Goal: Information Seeking & Learning: Find specific fact

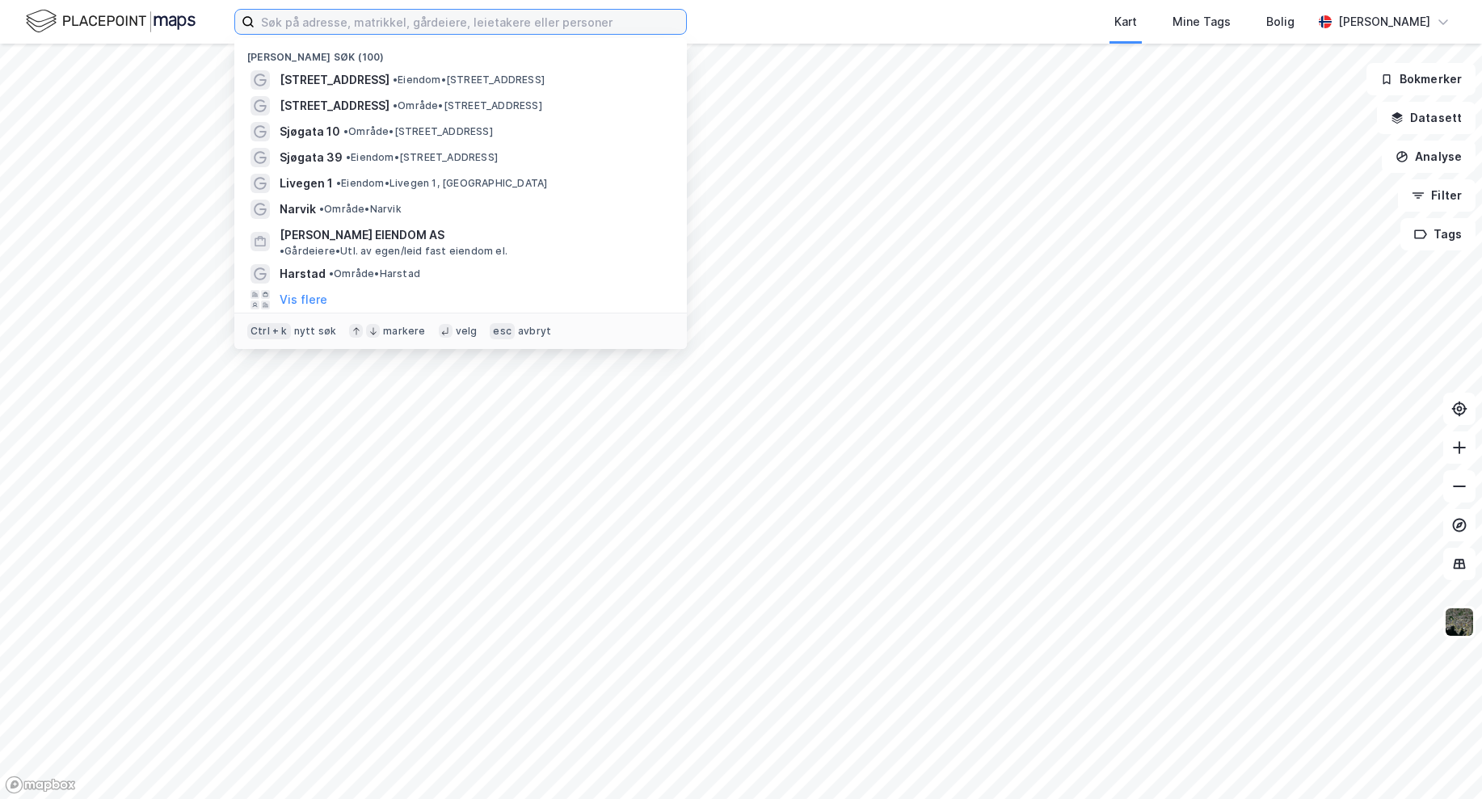
click at [333, 17] on input at bounding box center [469, 22] width 431 height 24
click at [355, 27] on input at bounding box center [469, 22] width 431 height 24
type input "harstad"
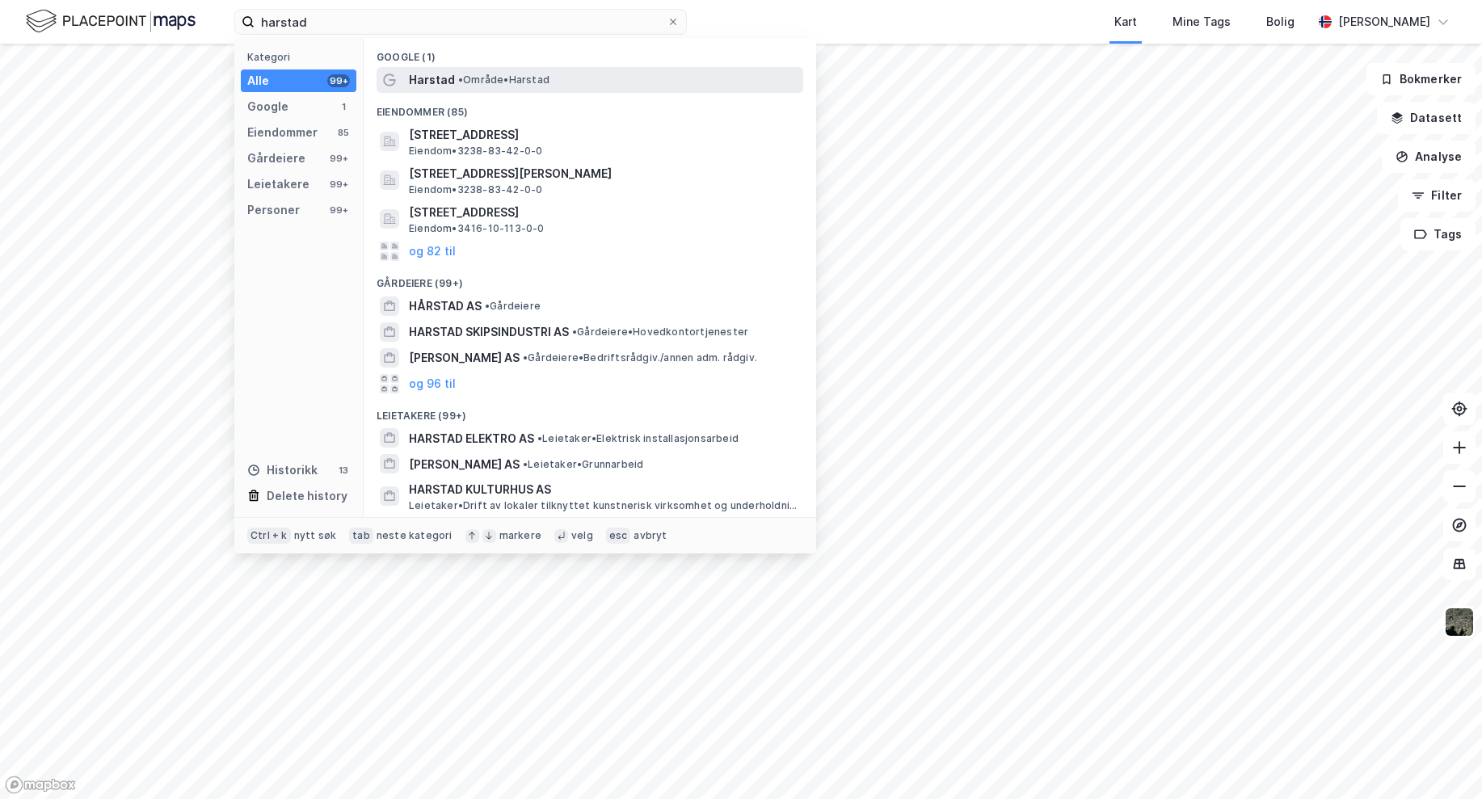
click at [445, 73] on span "Harstad" at bounding box center [432, 79] width 46 height 19
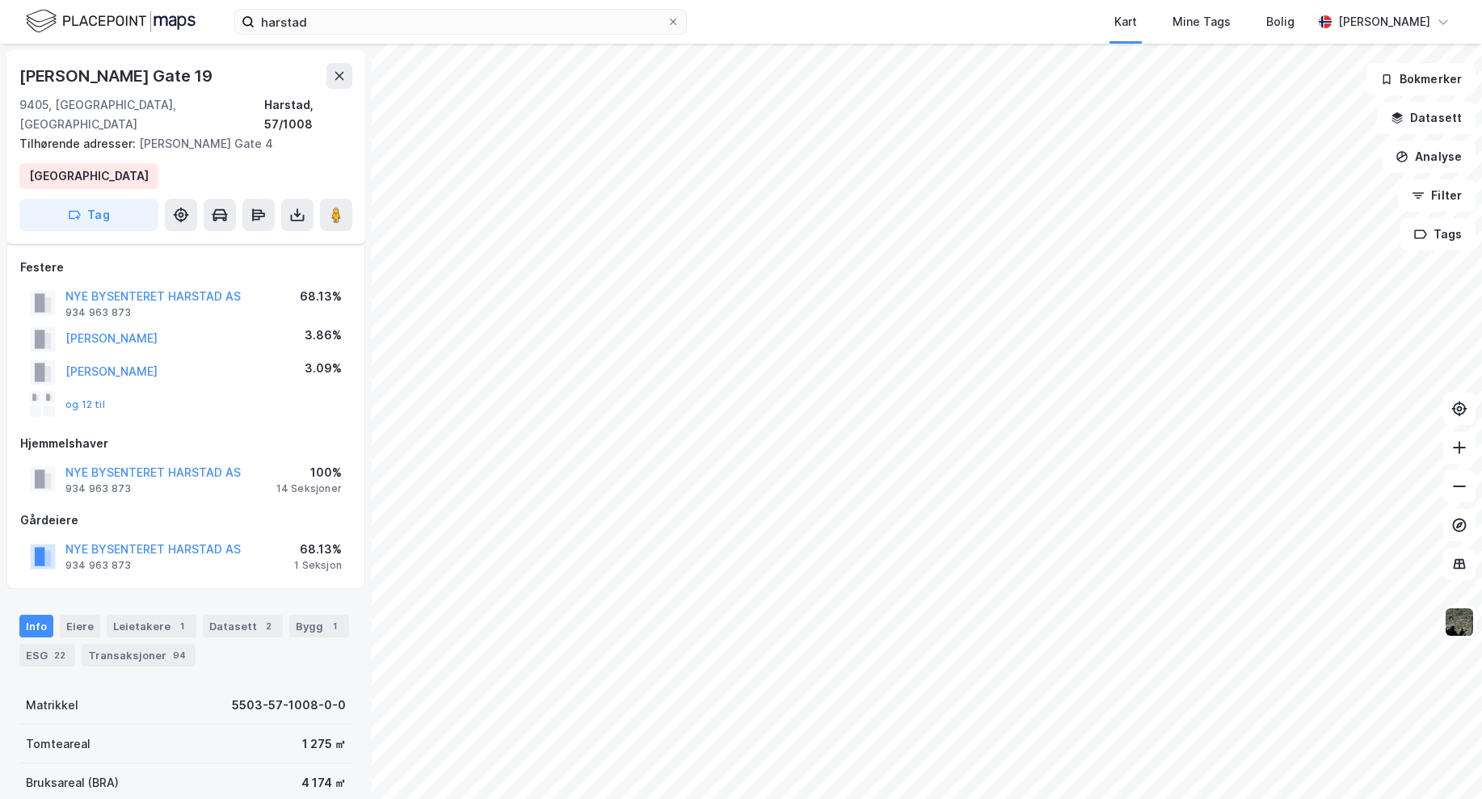
scroll to position [81, 0]
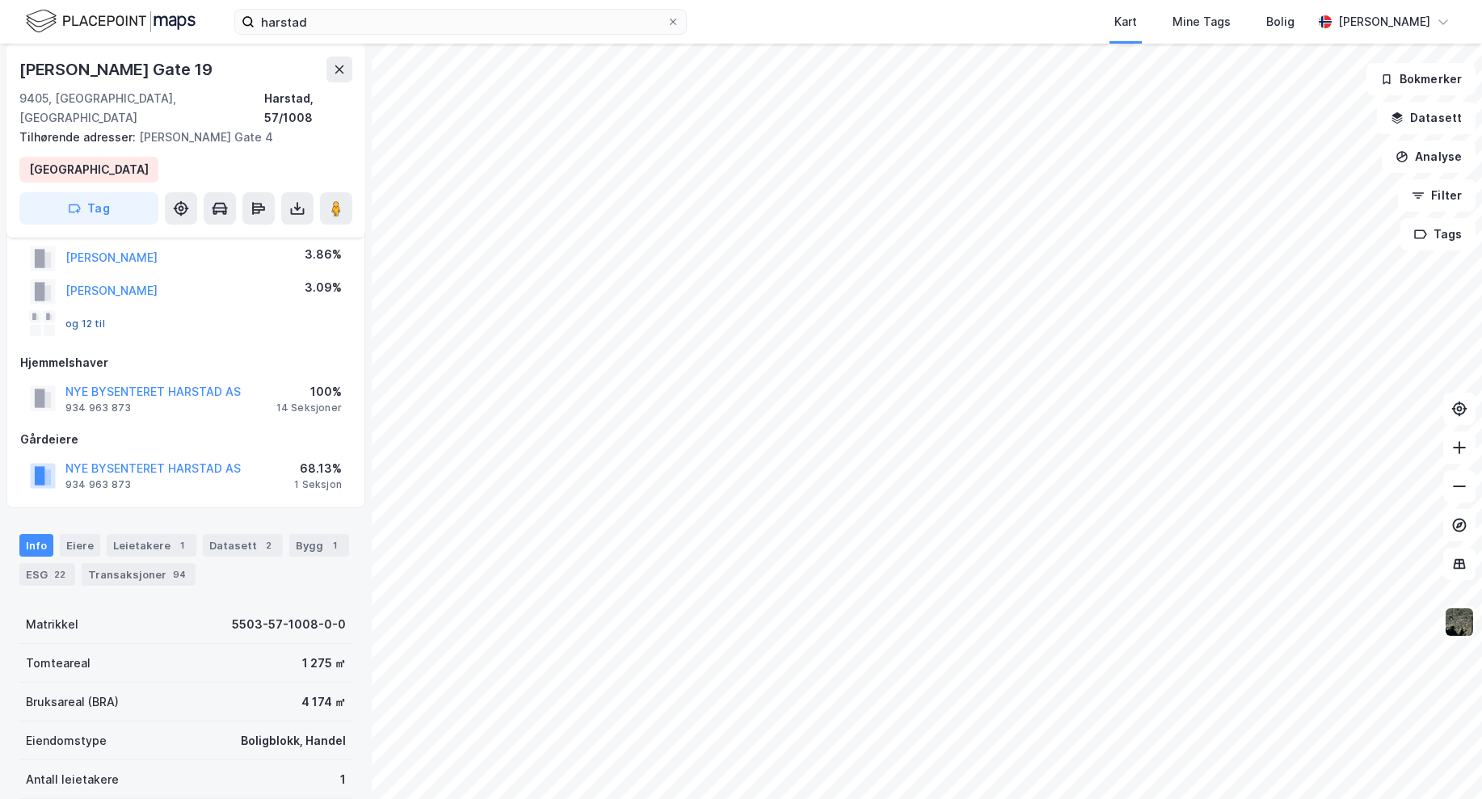
click at [0, 0] on button "og 12 til" at bounding box center [0, 0] width 0 height 0
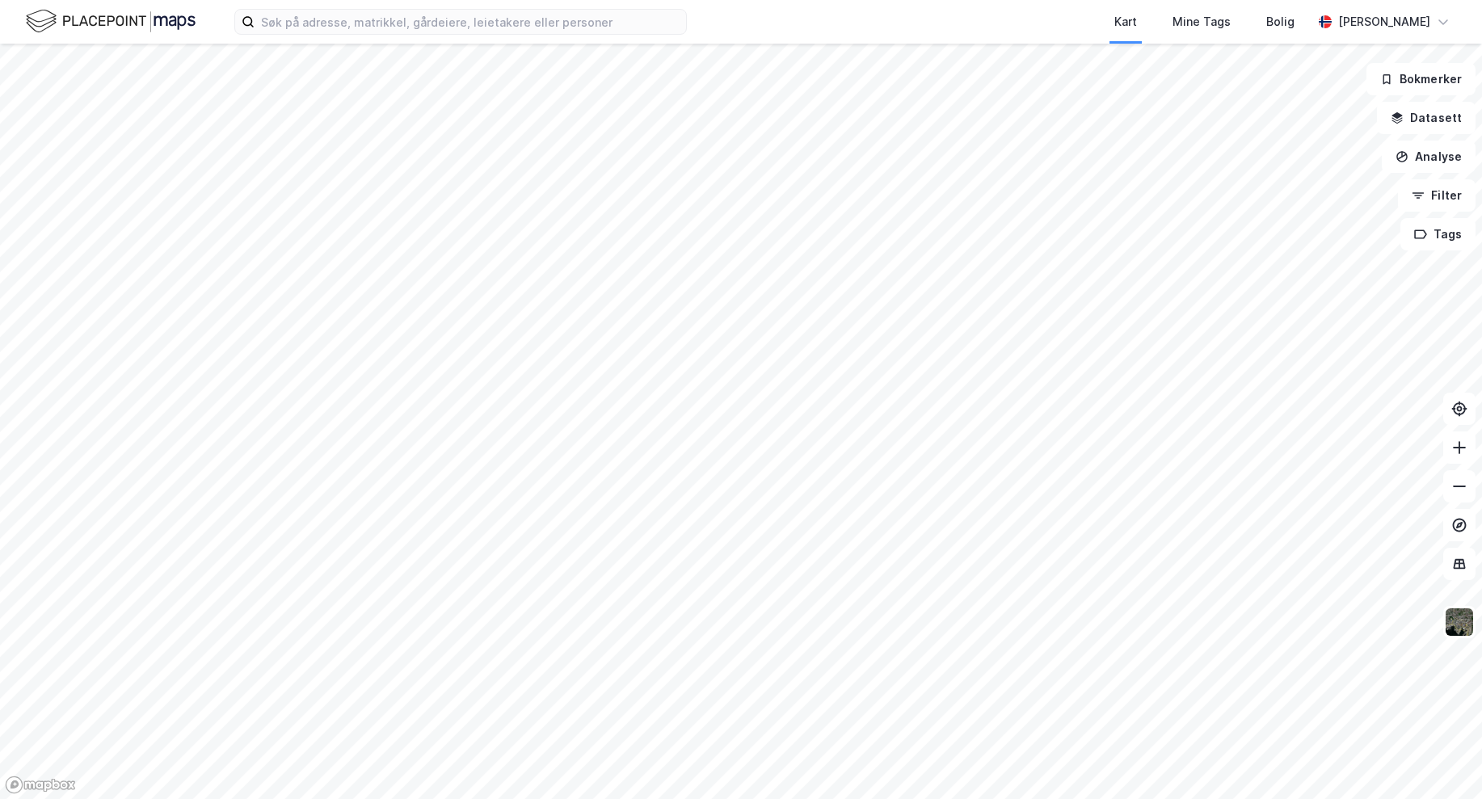
click at [341, 37] on div "Kart Mine Tags Bolig Ben-Ruben Heimstad" at bounding box center [741, 22] width 1482 height 44
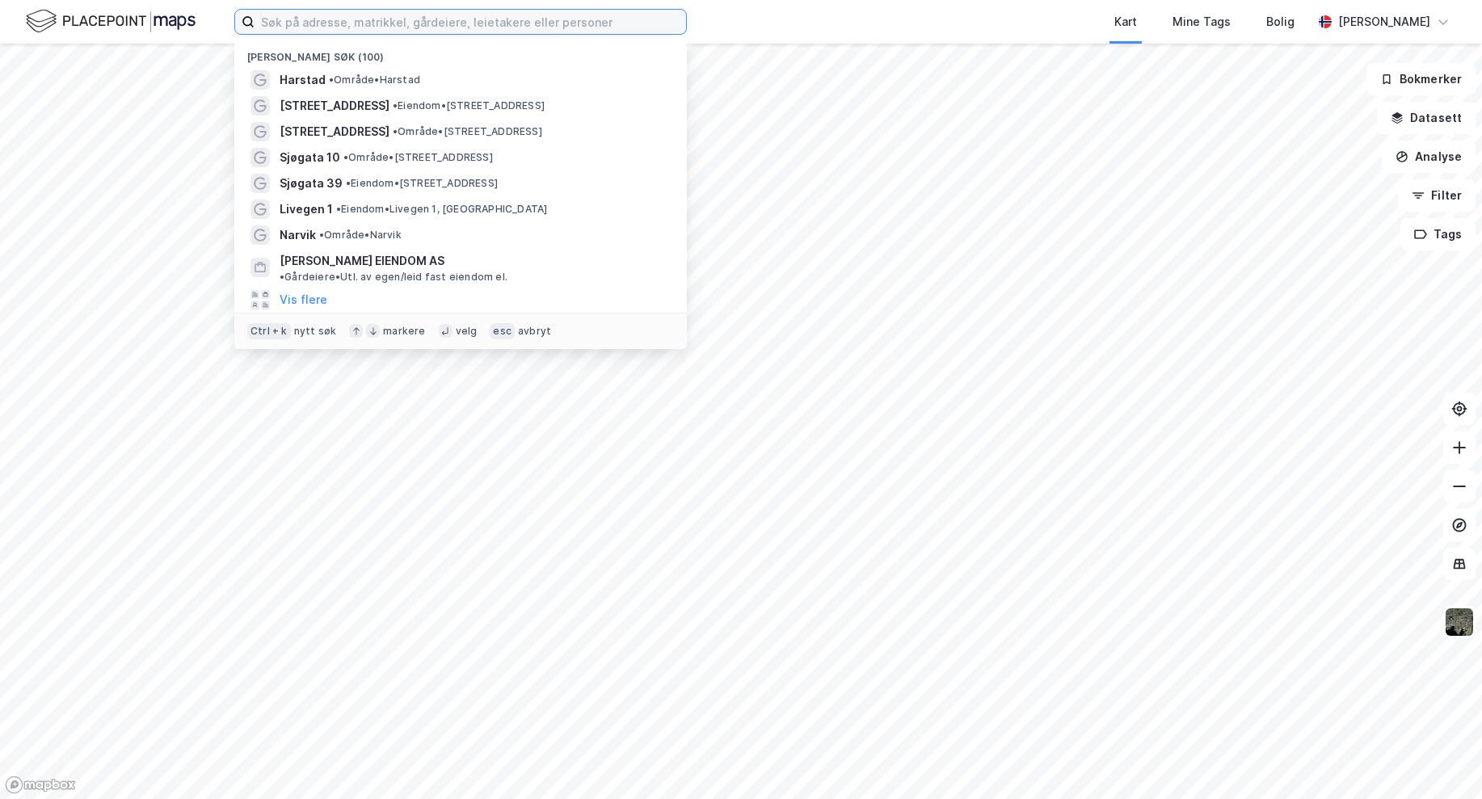
click at [343, 23] on input at bounding box center [469, 22] width 431 height 24
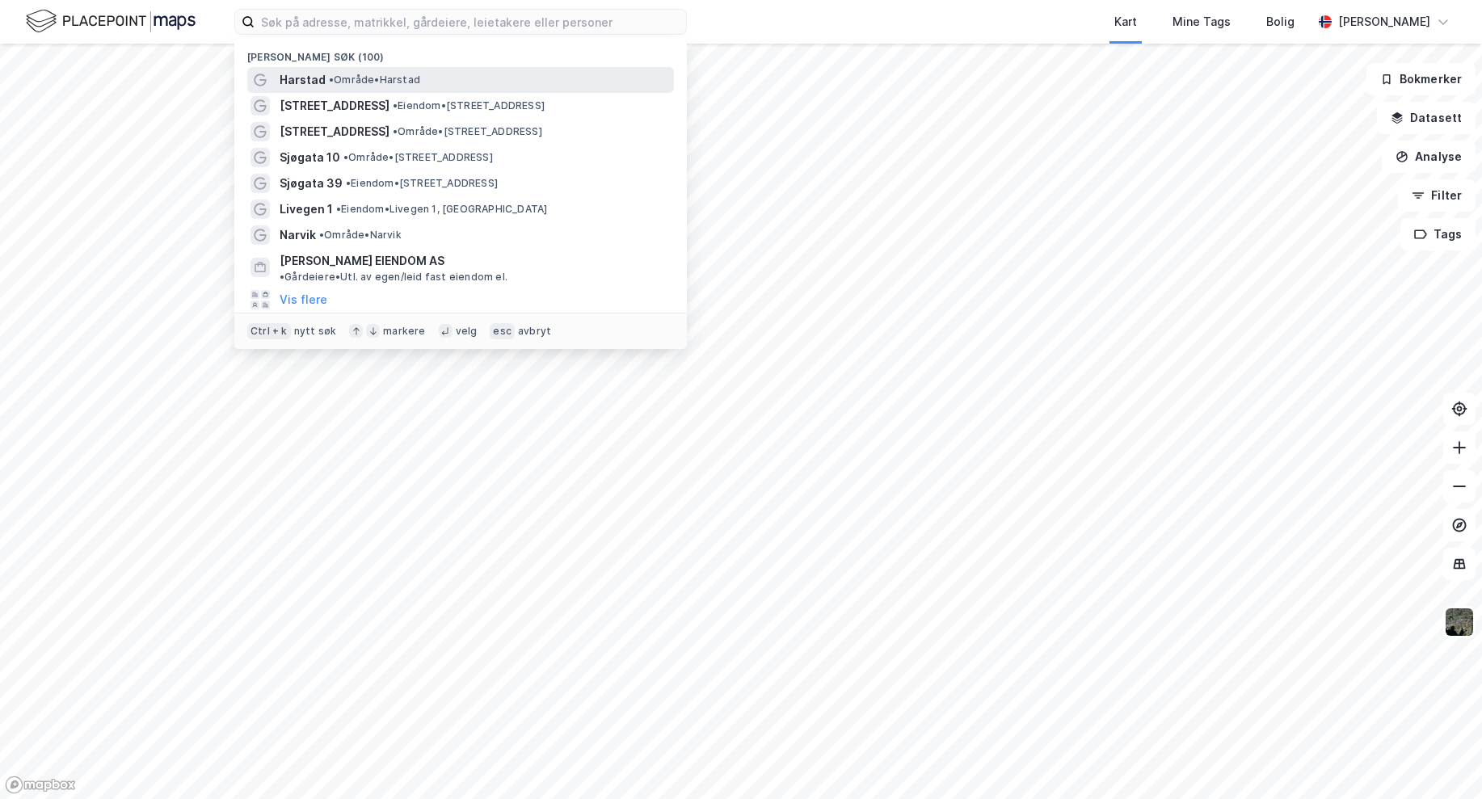
click at [322, 76] on span "Harstad" at bounding box center [303, 79] width 46 height 19
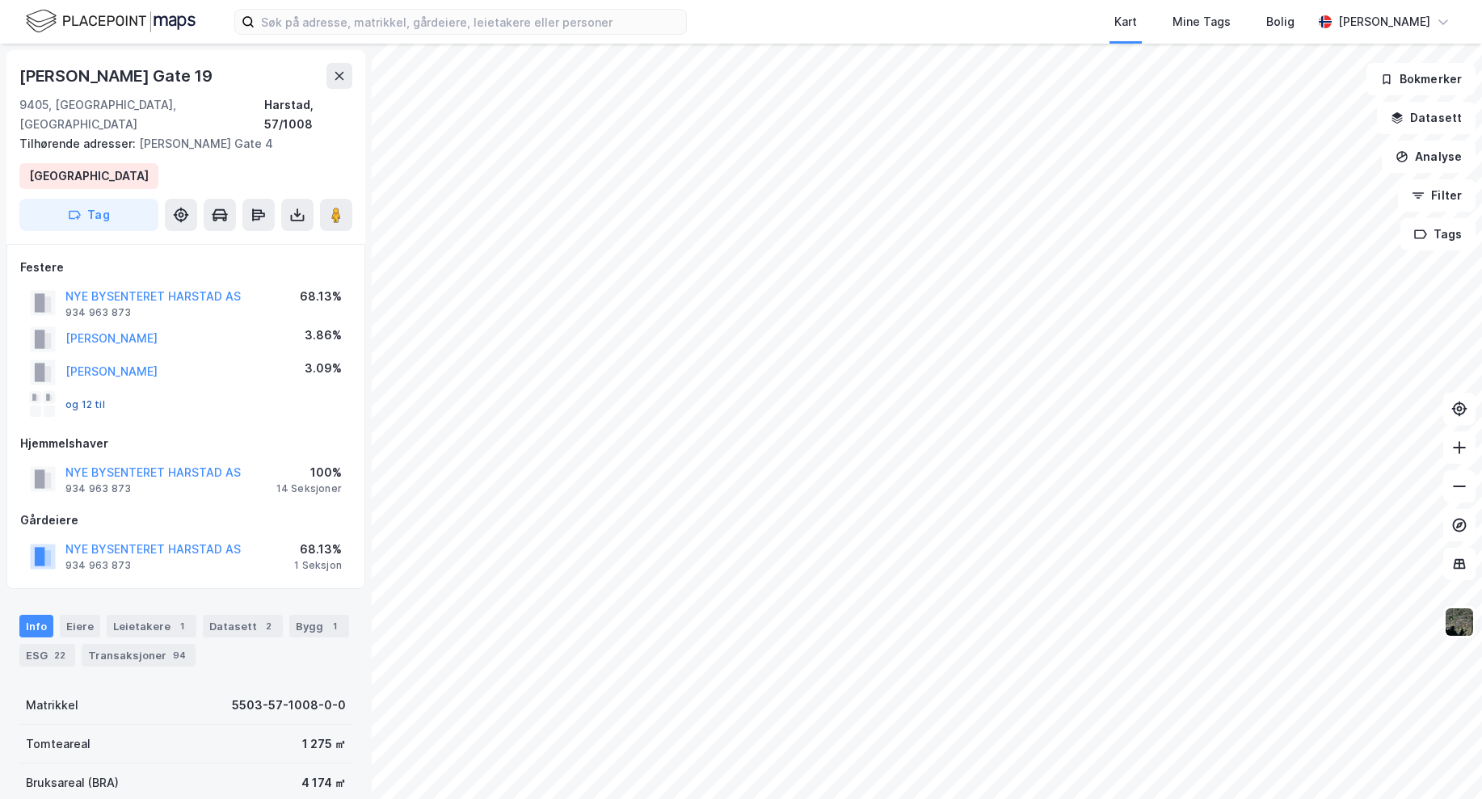
click at [0, 0] on button "og 12 til" at bounding box center [0, 0] width 0 height 0
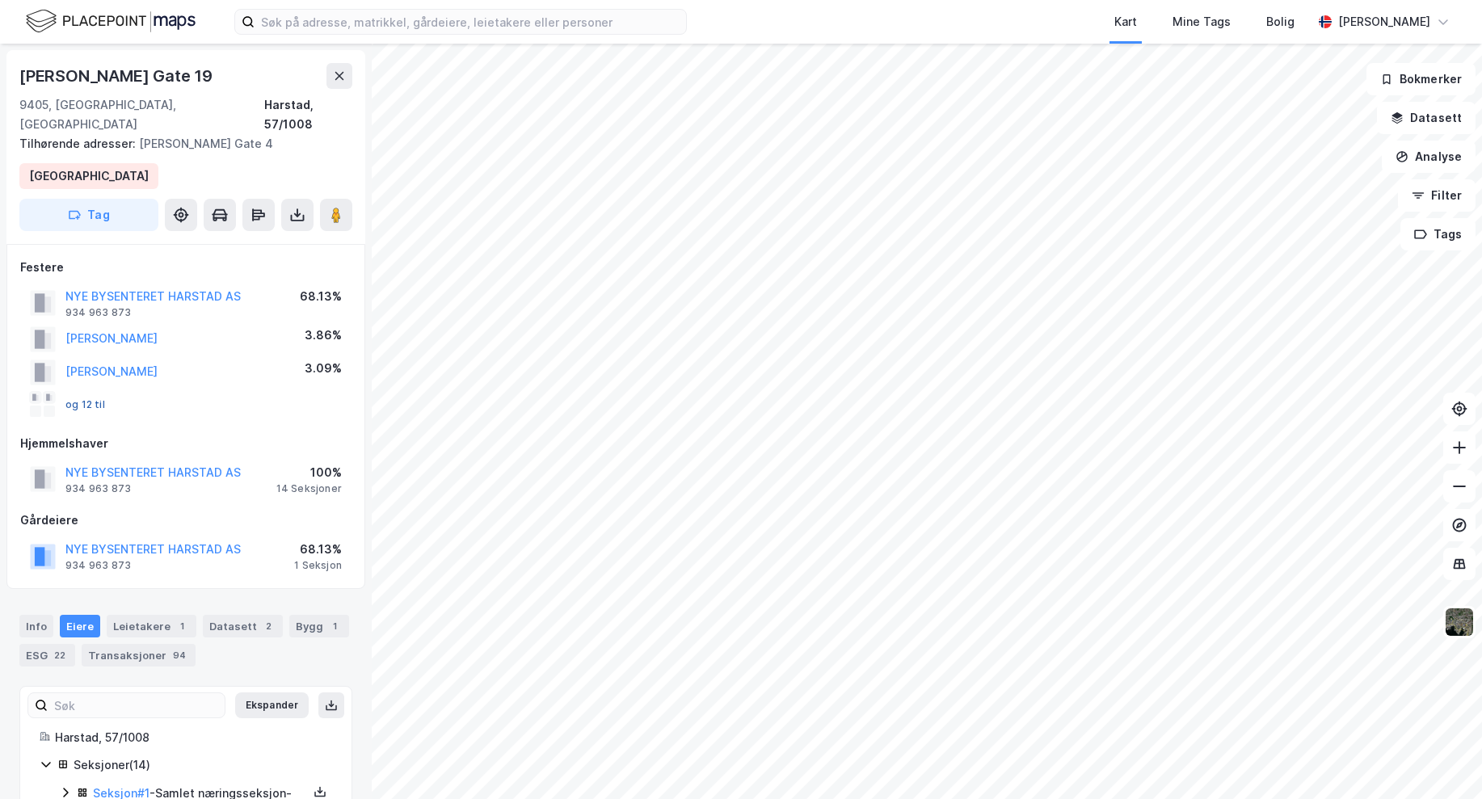
click at [0, 0] on button "og 12 til" at bounding box center [0, 0] width 0 height 0
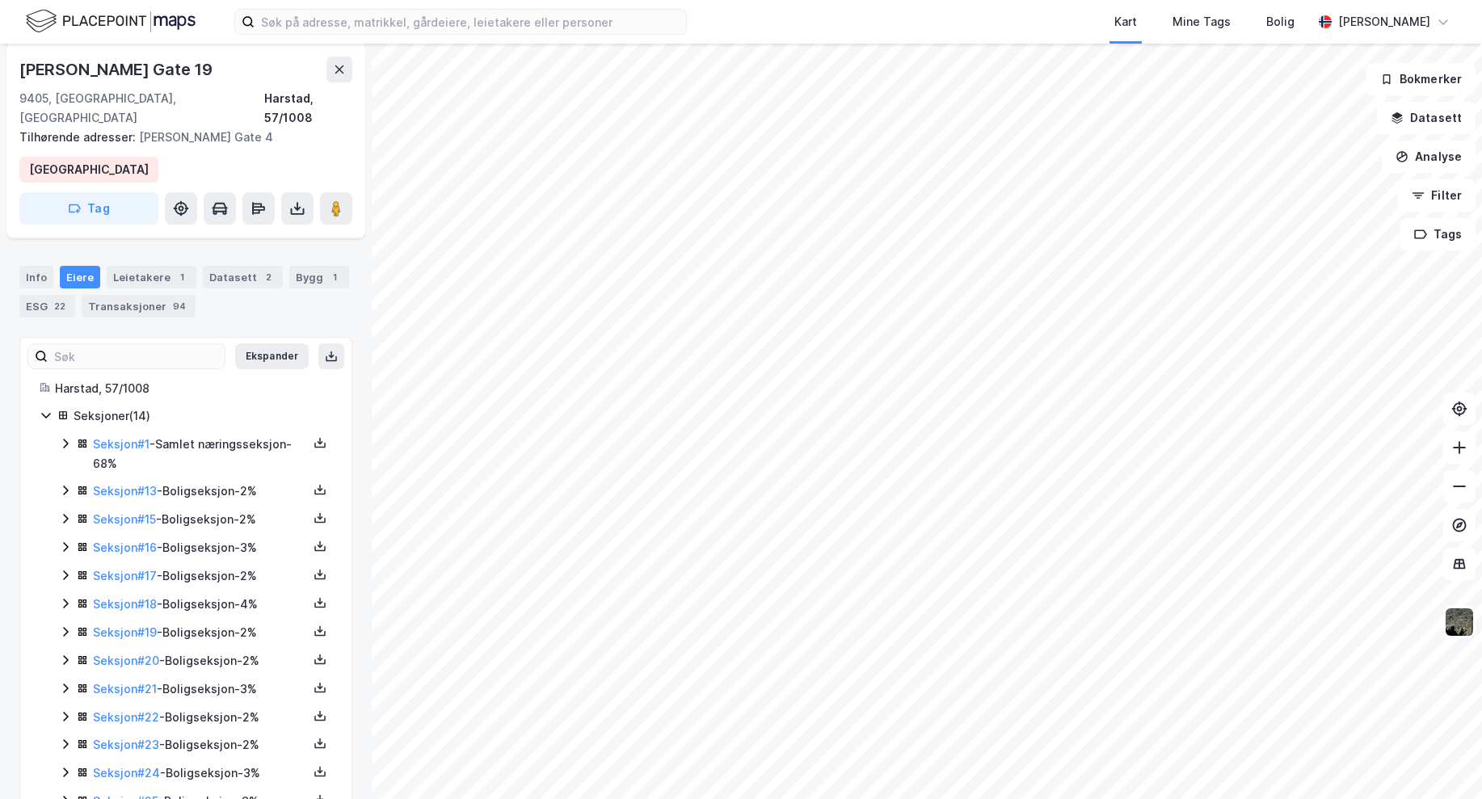
scroll to position [336, 0]
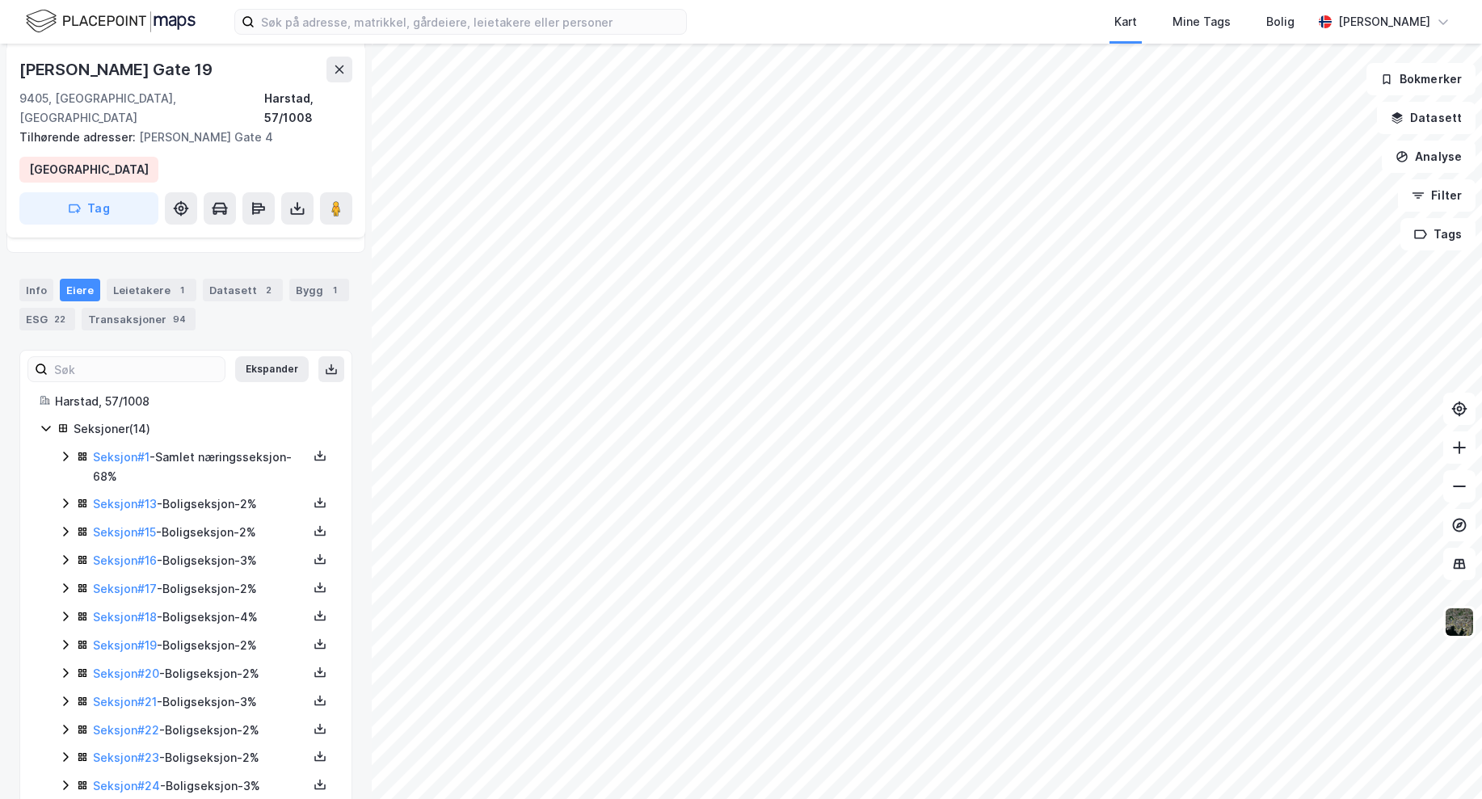
click at [90, 419] on div "Seksjoner ( 14 )" at bounding box center [203, 428] width 259 height 19
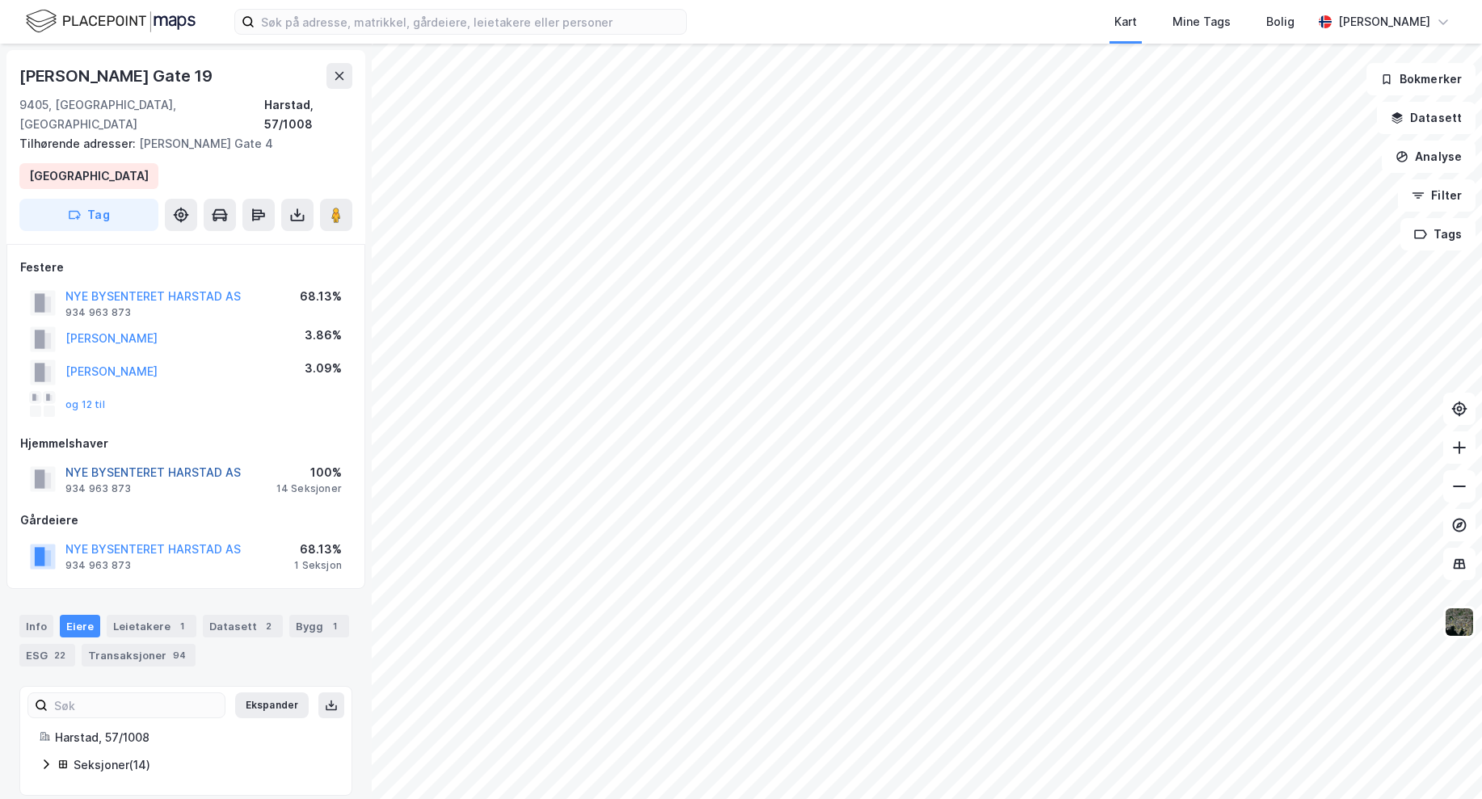
click at [0, 0] on button "NYE BYSENTERET HARSTAD AS" at bounding box center [0, 0] width 0 height 0
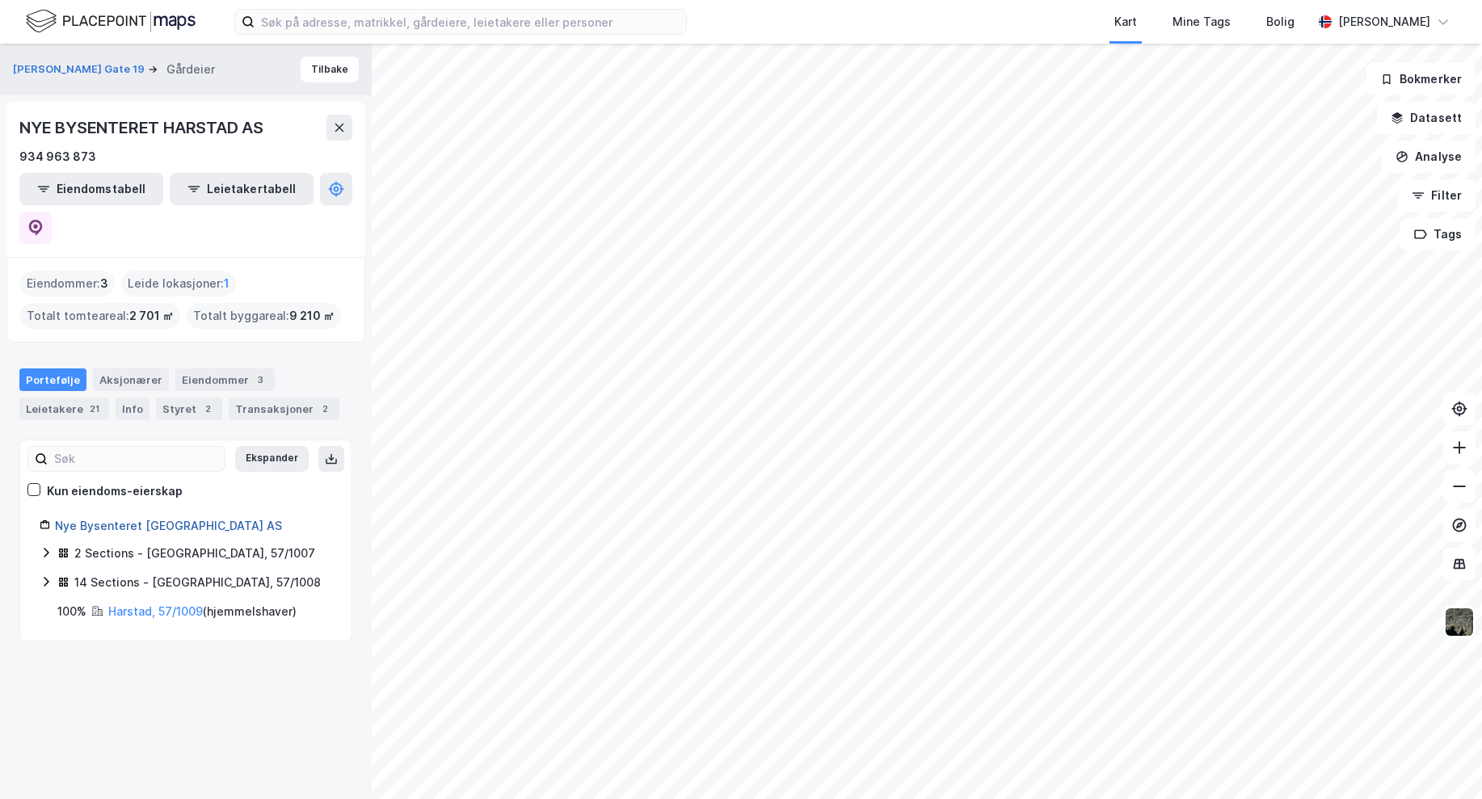
click at [109, 519] on link "Nye Bysenteret Harstad AS" at bounding box center [168, 526] width 227 height 14
